Goal: Understand process/instructions

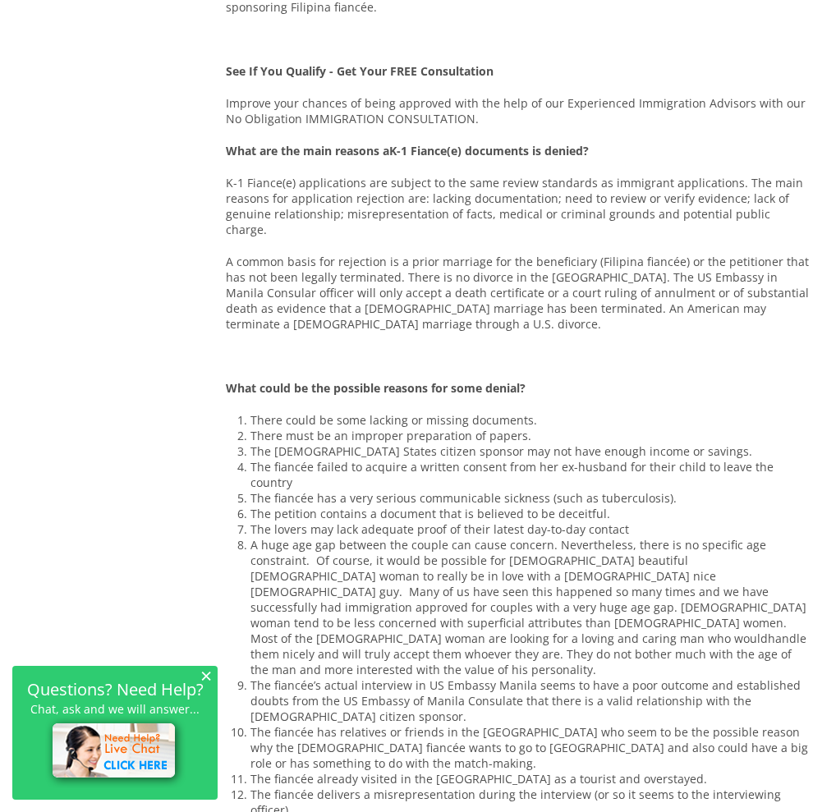
scroll to position [1009, 0]
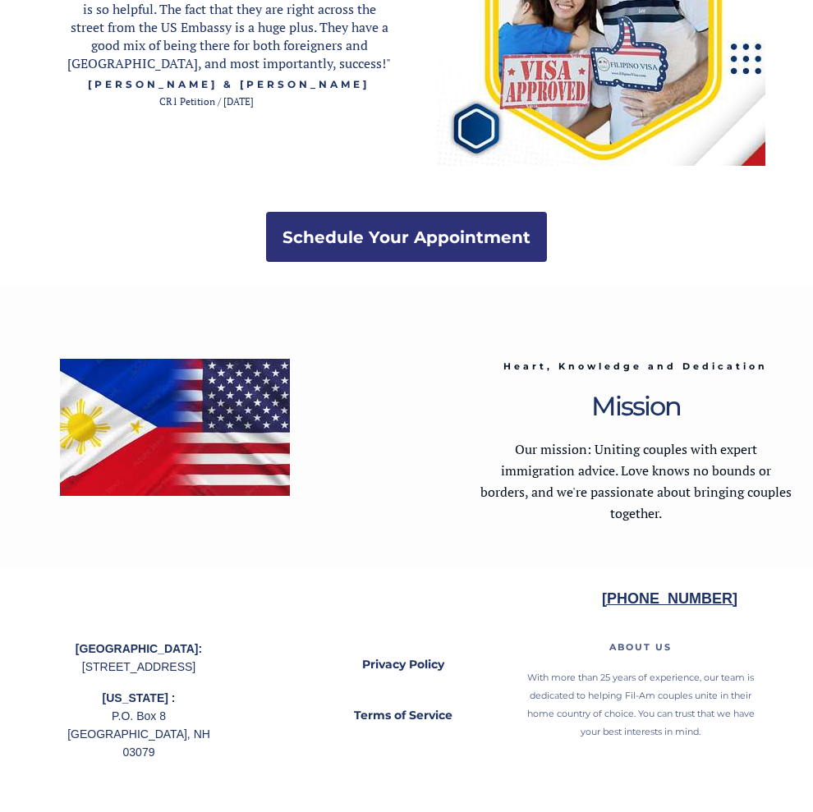
scroll to position [3137, 0]
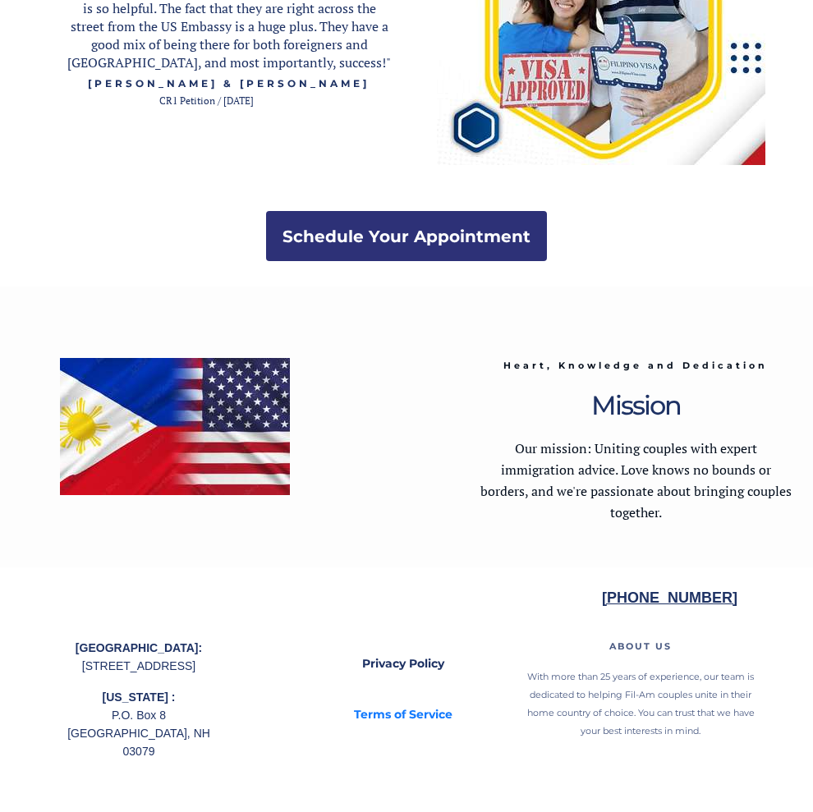
click at [430, 713] on strong "Terms of Service" at bounding box center [403, 714] width 99 height 15
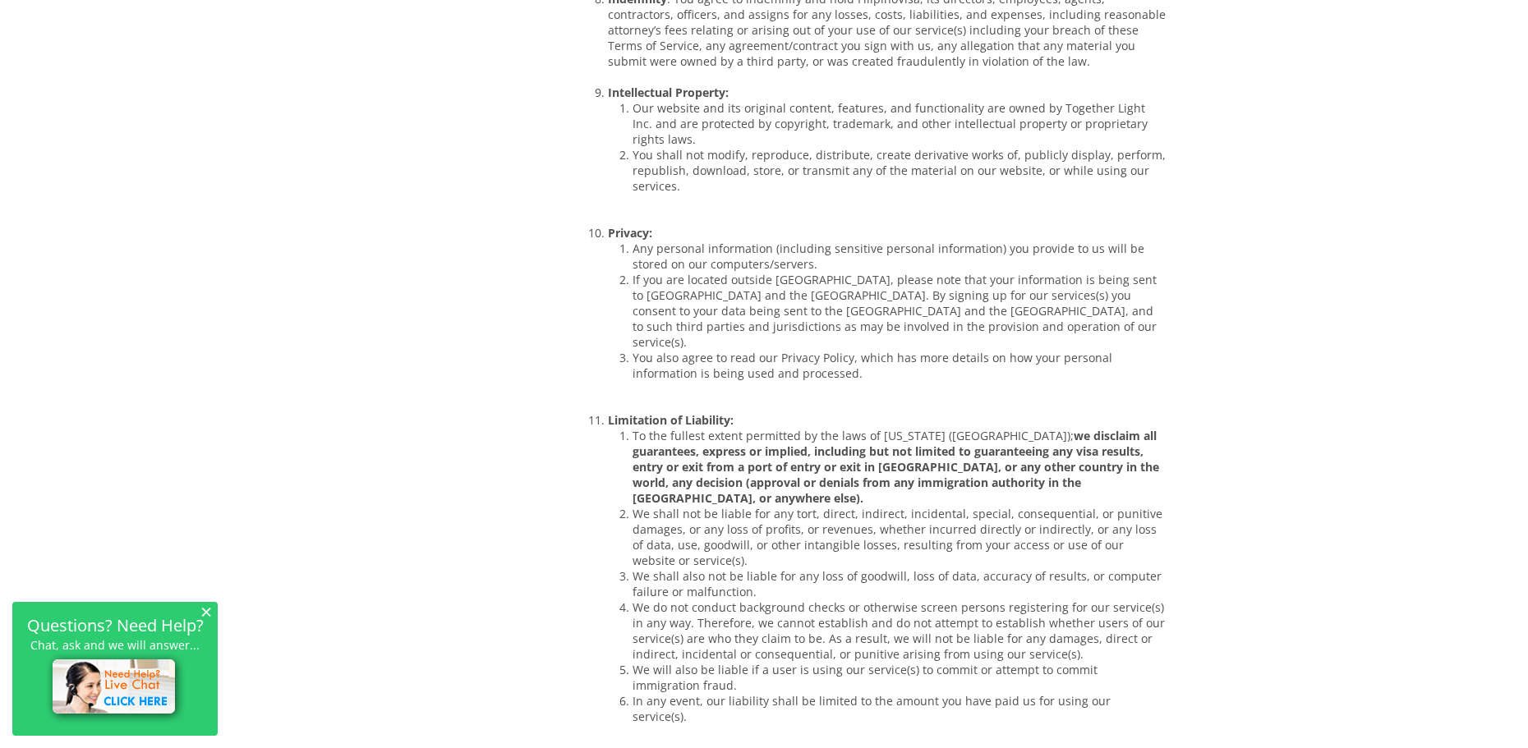
scroll to position [1544, 0]
